Goal: Navigation & Orientation: Find specific page/section

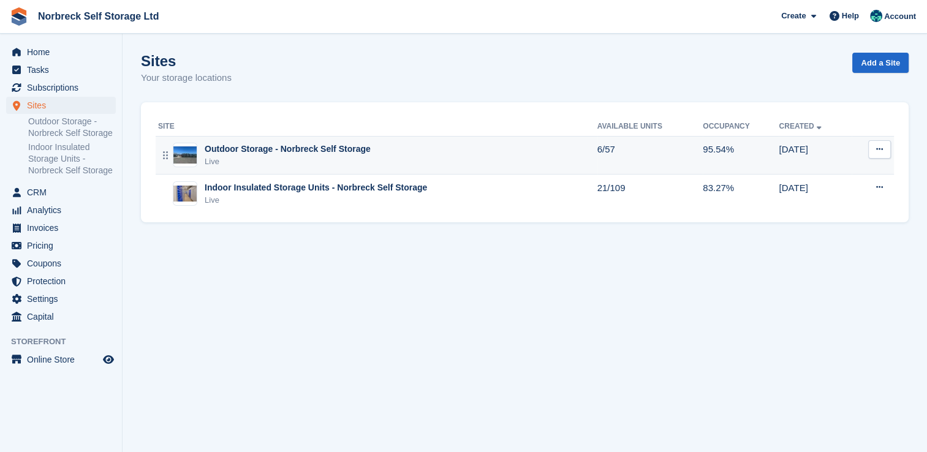
click at [238, 158] on div "Live" at bounding box center [288, 162] width 166 height 12
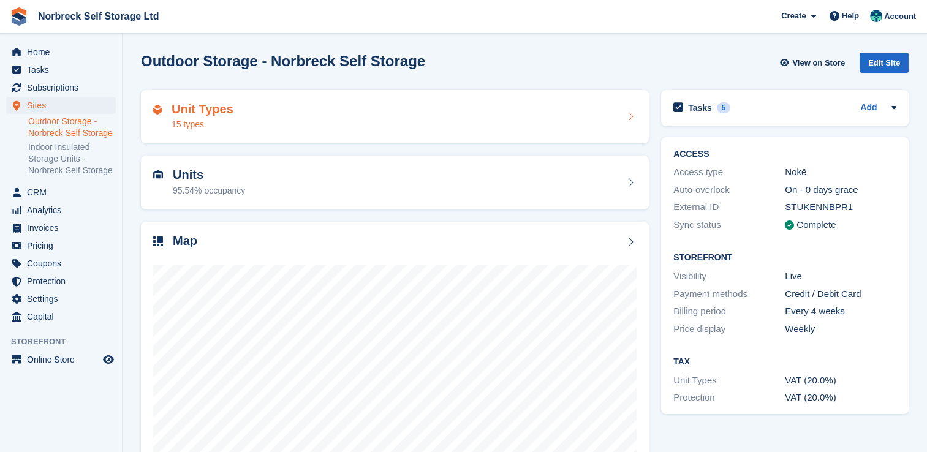
click at [211, 127] on div "15 types" at bounding box center [203, 124] width 62 height 13
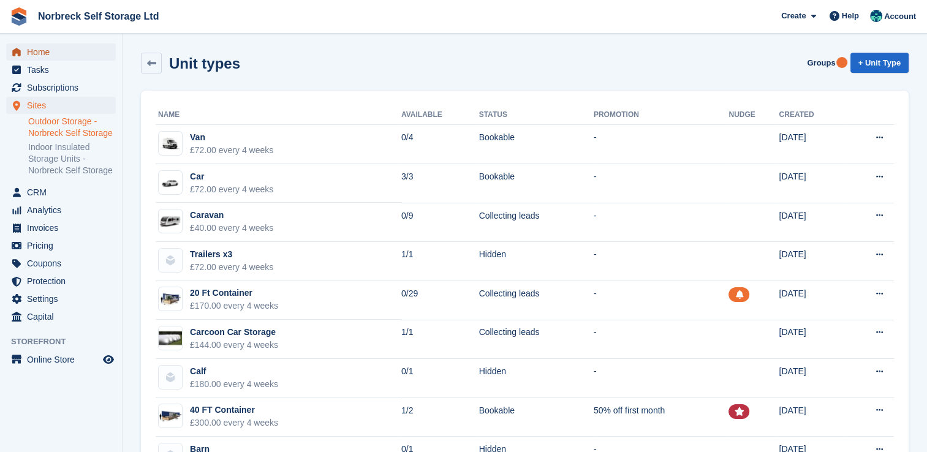
click at [49, 53] on span "Home" at bounding box center [64, 52] width 74 height 17
